Goal: Navigation & Orientation: Understand site structure

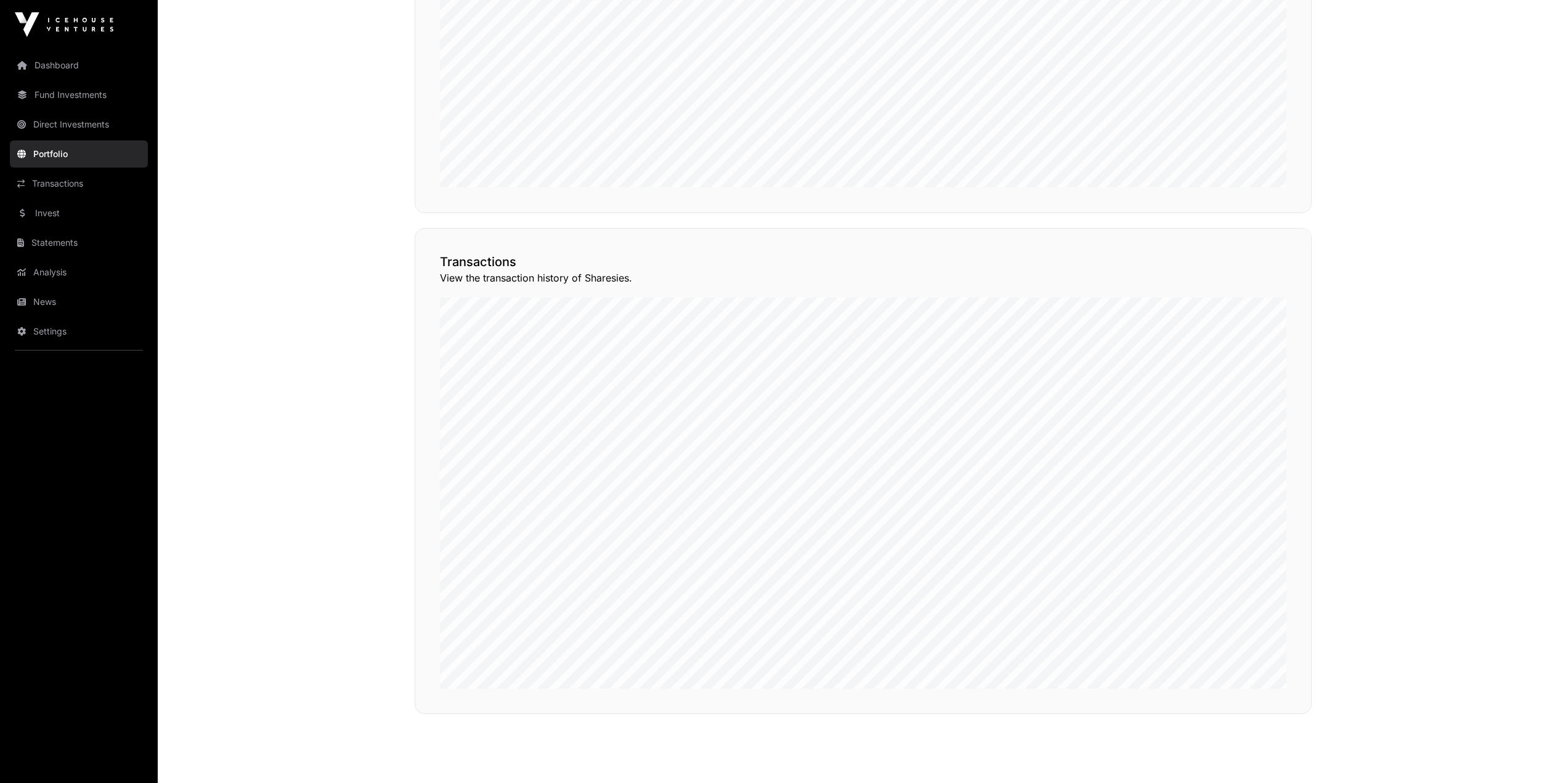
scroll to position [981, 0]
click at [69, 303] on link "News" at bounding box center [79, 302] width 138 height 27
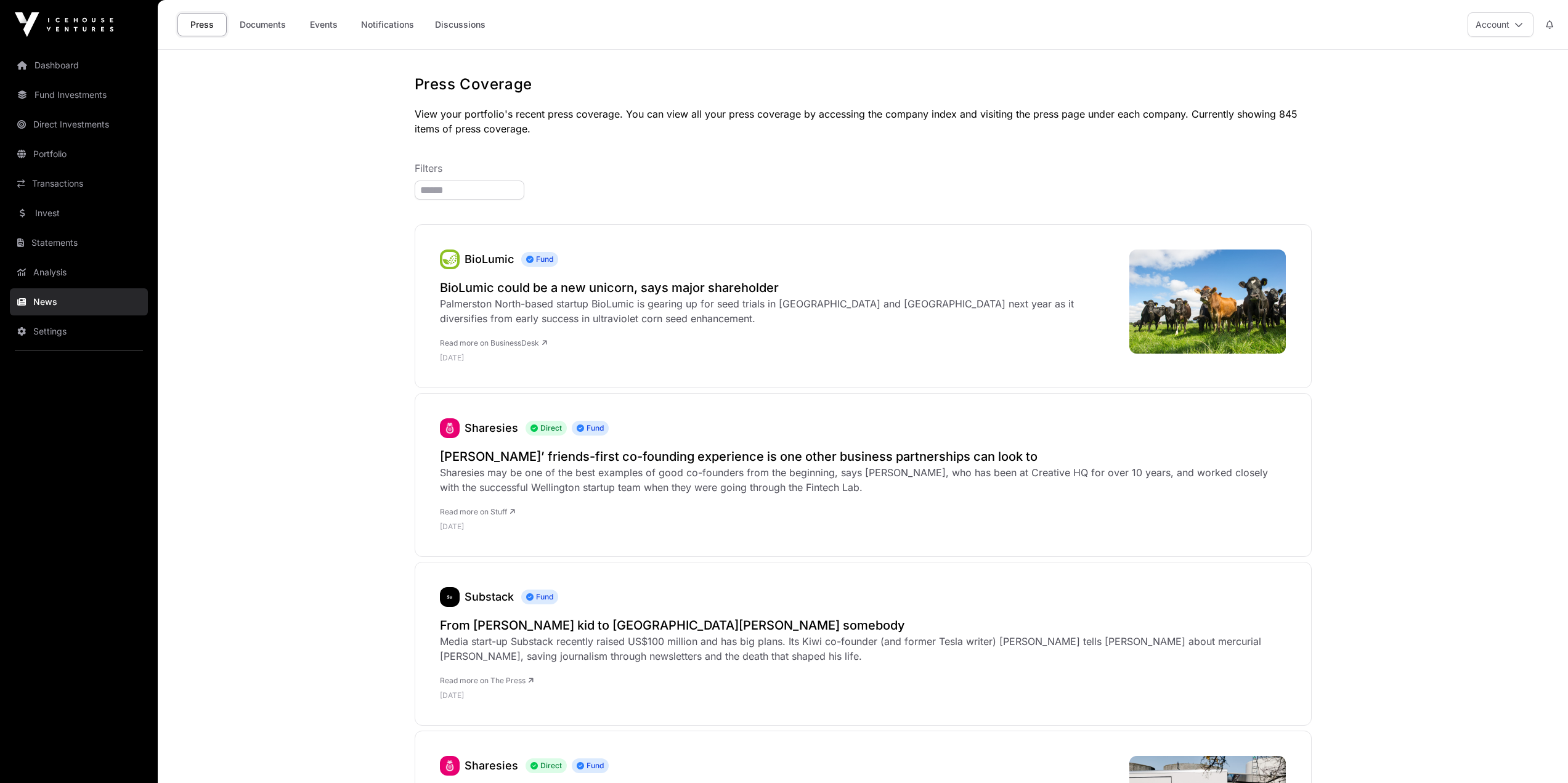
click at [380, 22] on link "Notifications" at bounding box center [387, 25] width 69 height 24
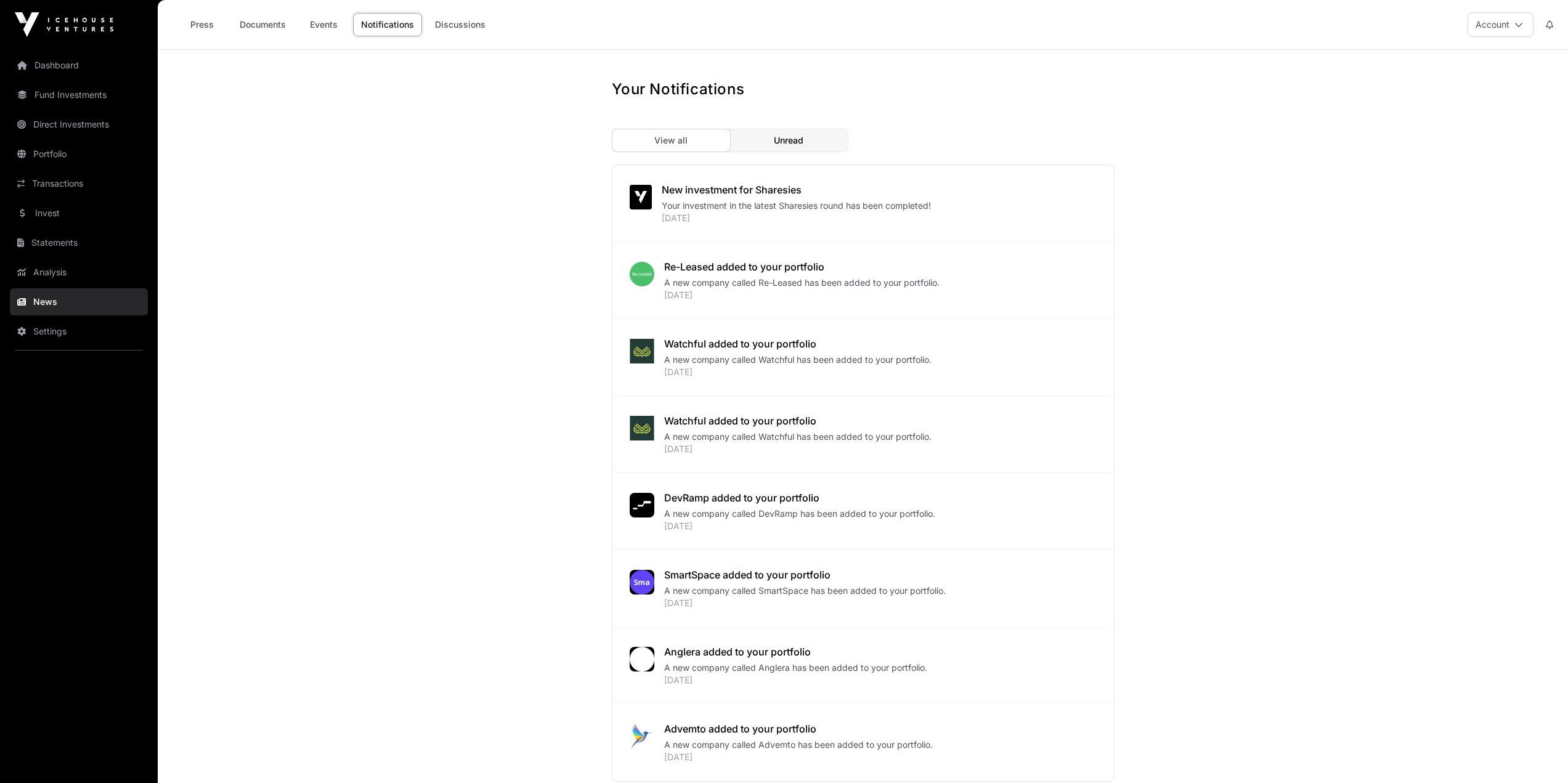
click at [317, 22] on link "Events" at bounding box center [323, 25] width 49 height 24
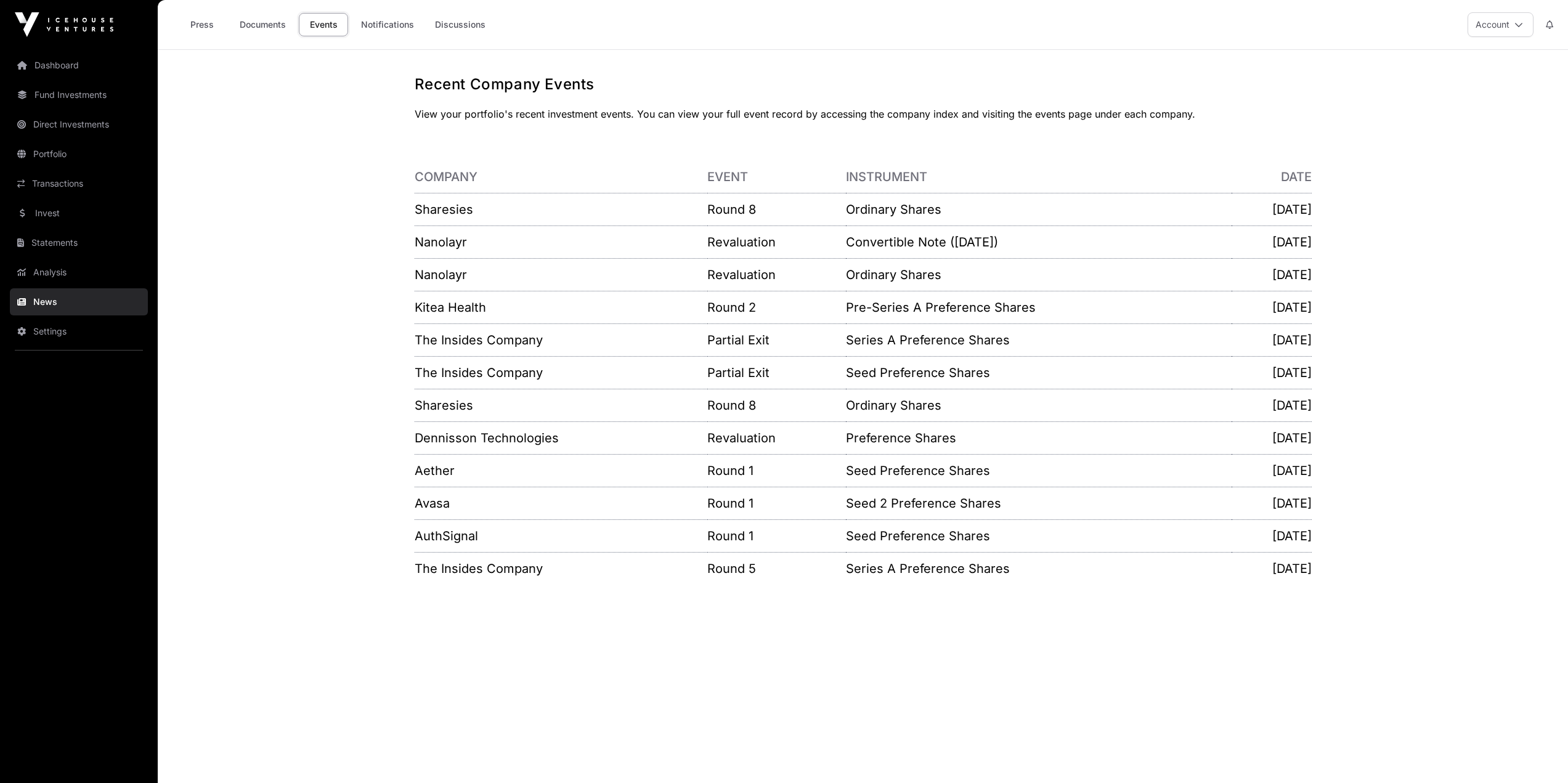
click at [256, 24] on link "Documents" at bounding box center [262, 25] width 62 height 24
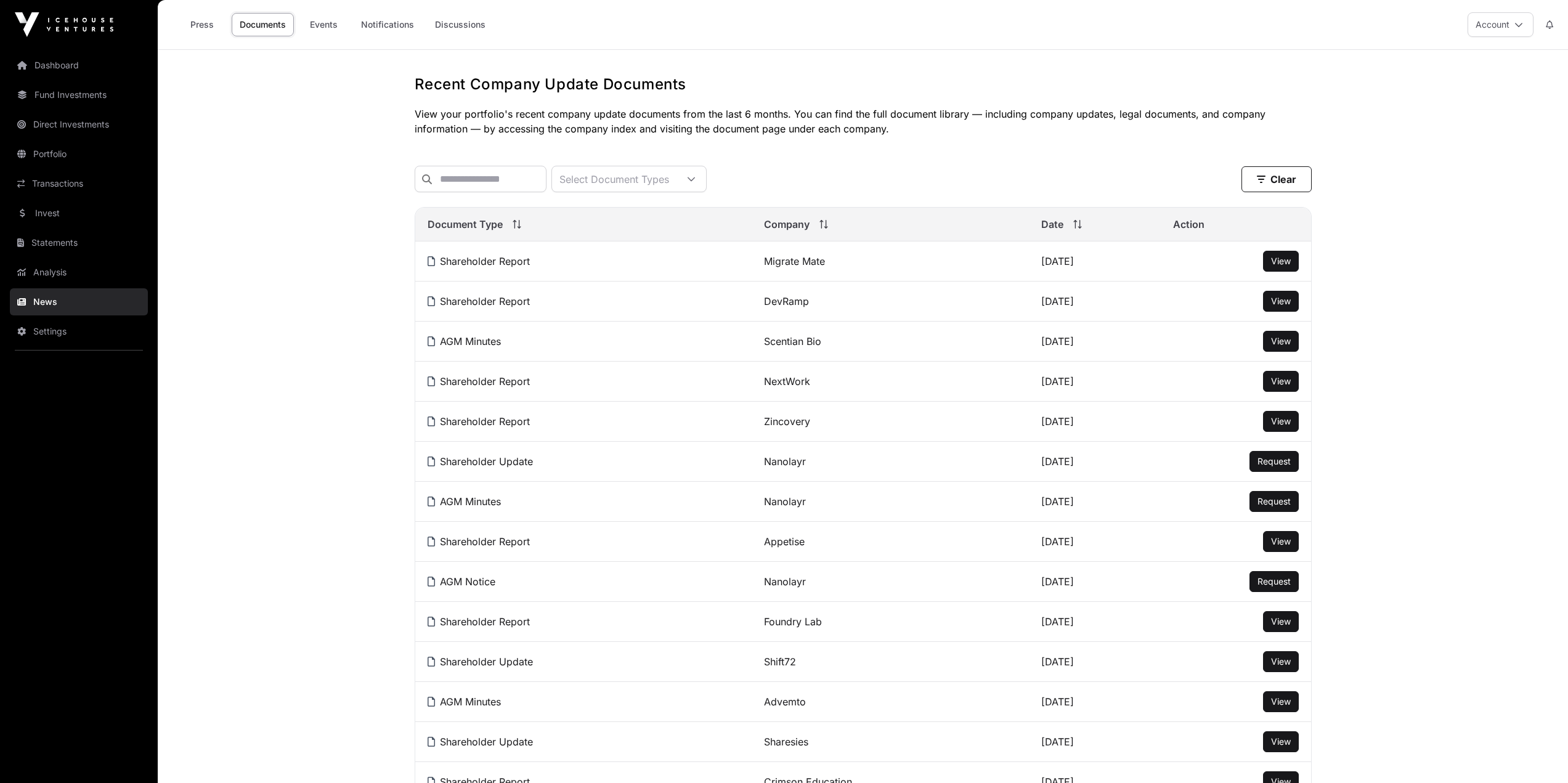
click at [60, 275] on link "Analysis" at bounding box center [79, 272] width 138 height 27
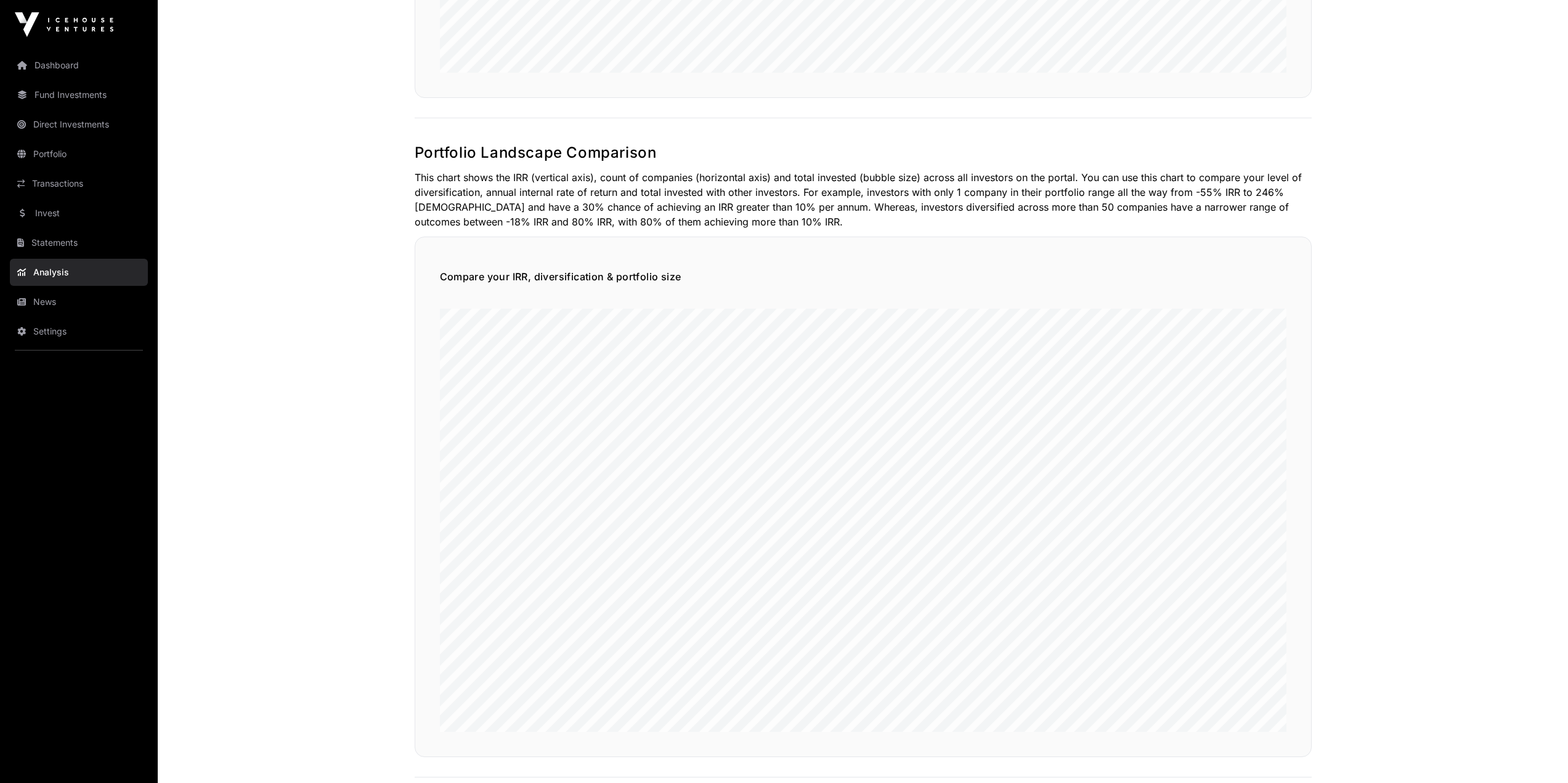
scroll to position [554, 0]
click at [51, 99] on link "Fund Investments" at bounding box center [79, 95] width 138 height 27
click at [88, 321] on link "Settings" at bounding box center [79, 332] width 138 height 27
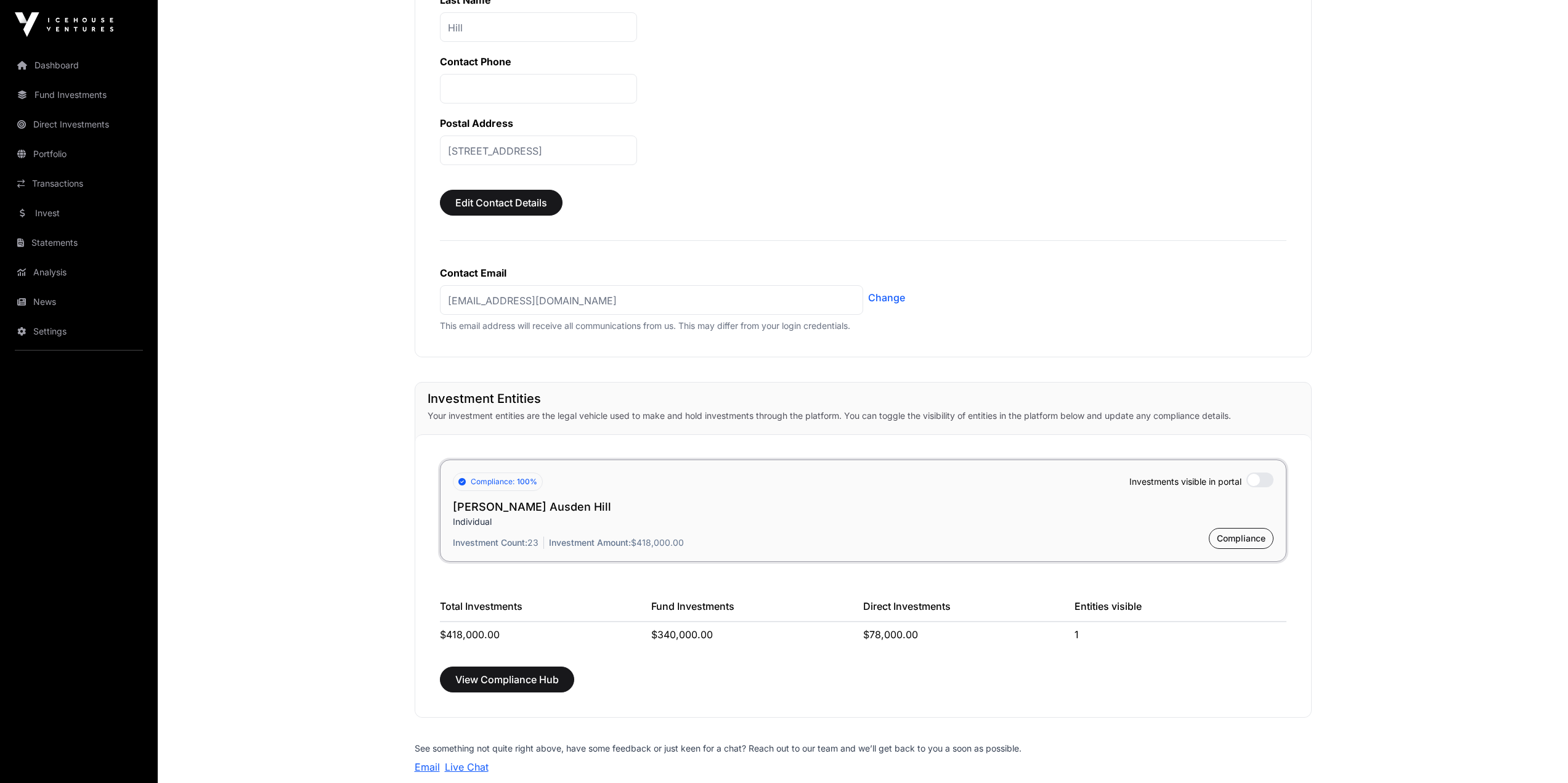
click at [80, 309] on link "News" at bounding box center [79, 302] width 138 height 27
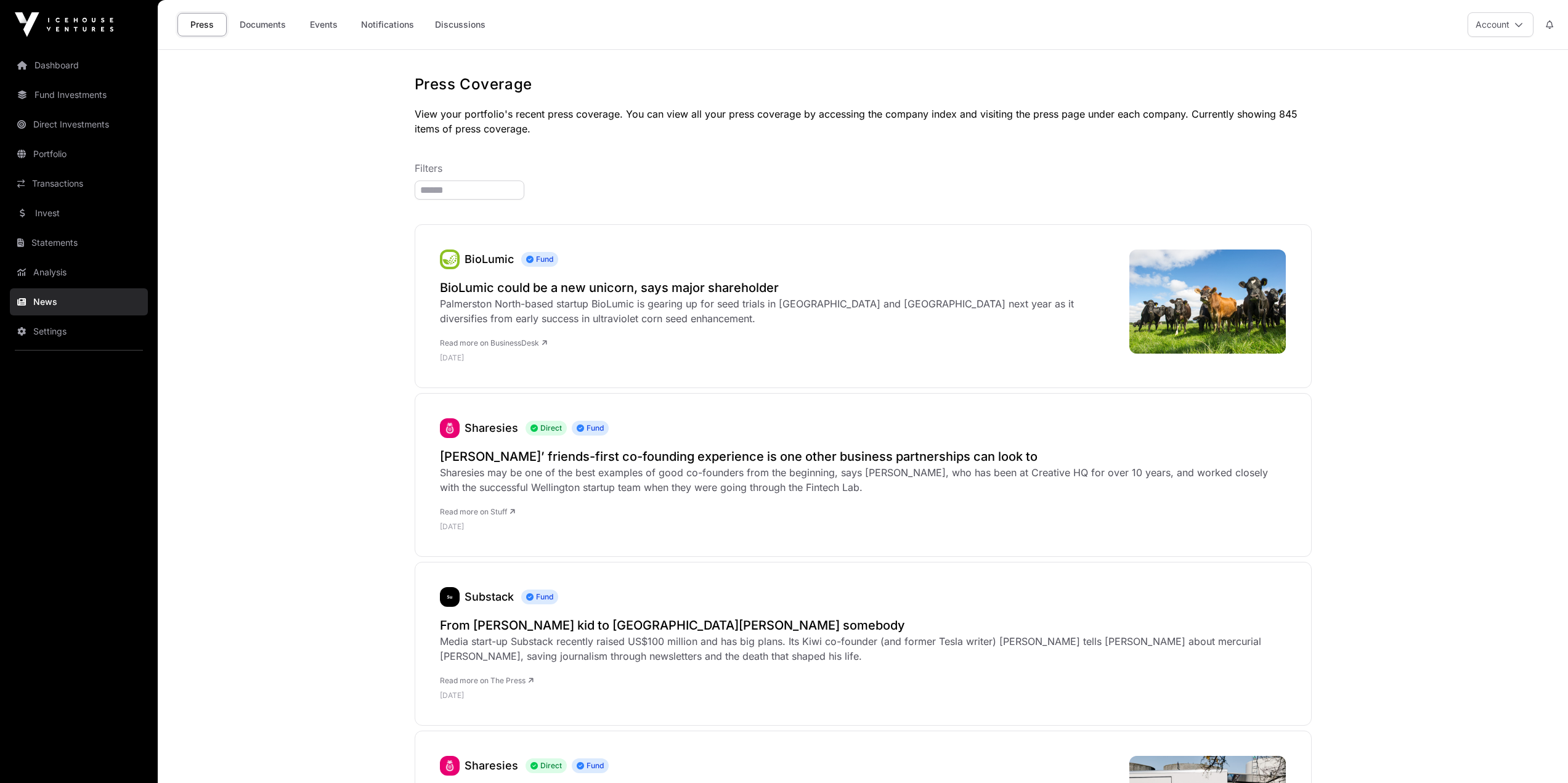
click at [64, 205] on link "Invest" at bounding box center [79, 213] width 138 height 27
click at [64, 192] on link "Transactions" at bounding box center [79, 184] width 138 height 27
